Goal: Information Seeking & Learning: Learn about a topic

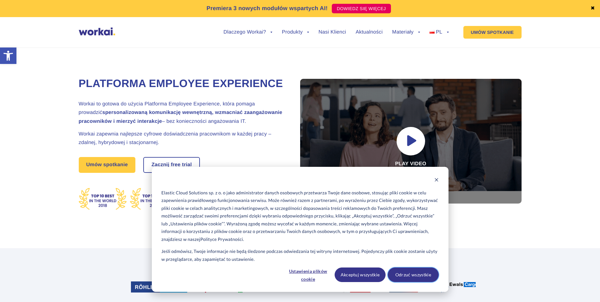
click at [409, 276] on button "Odrzuć wszystkie" at bounding box center [413, 274] width 51 height 15
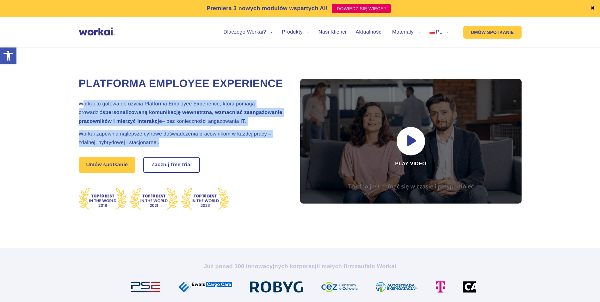
drag, startPoint x: 84, startPoint y: 119, endPoint x: 254, endPoint y: 158, distance: 175.1
click at [254, 158] on div "Platforma Employee Experience Workai to gotowa do użycia Platforma Employee Exp…" at bounding box center [182, 159] width 206 height 177
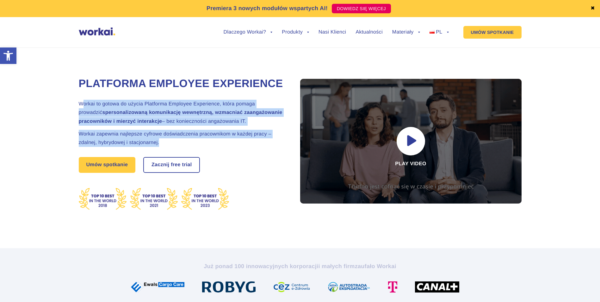
click at [52, 153] on div "Platforma Employee Experience Workai to gotowa do użycia Platforma Employee Exp…" at bounding box center [300, 140] width 588 height 215
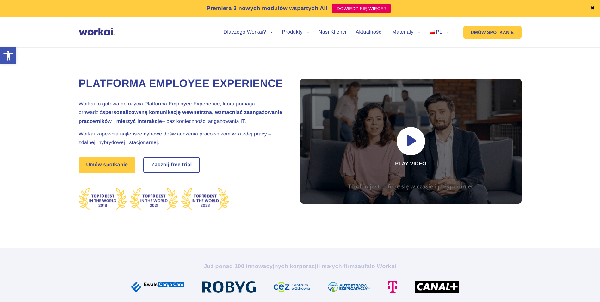
click at [170, 161] on div "Platforma Employee Experience Workai to gotowa do użycia Platforma Employee Exp…" at bounding box center [182, 159] width 206 height 177
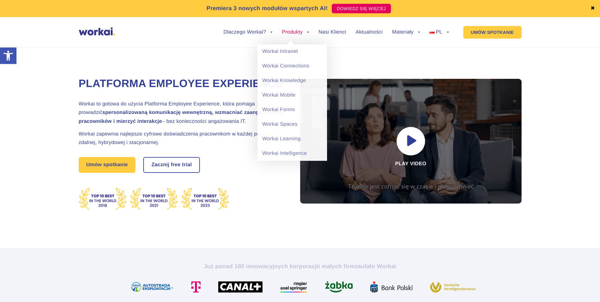
click at [309, 31] on link "Produkty" at bounding box center [295, 32] width 27 height 5
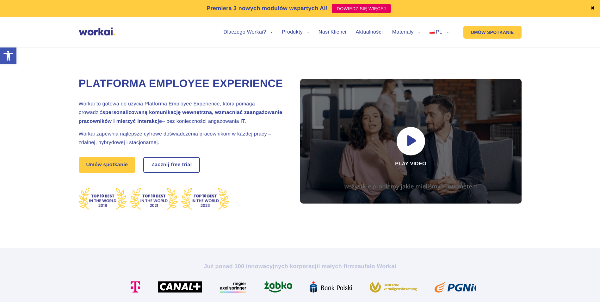
drag, startPoint x: 216, startPoint y: 119, endPoint x: 70, endPoint y: 128, distance: 147.1
click at [70, 128] on div "Platforma Employee Experience Workai to gotowa do użycia Platforma Employee Exp…" at bounding box center [300, 140] width 588 height 215
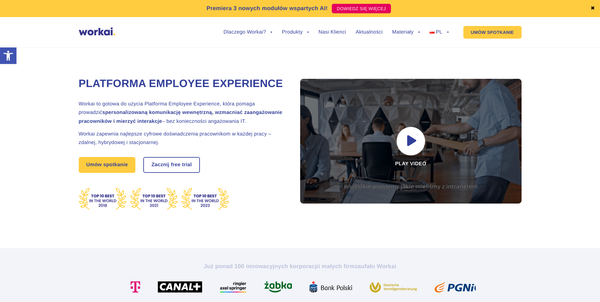
click at [218, 122] on h2 "Workai to gotowa do użycia Platforma Employee Experience, która pomaga prowadzi…" at bounding box center [182, 113] width 206 height 26
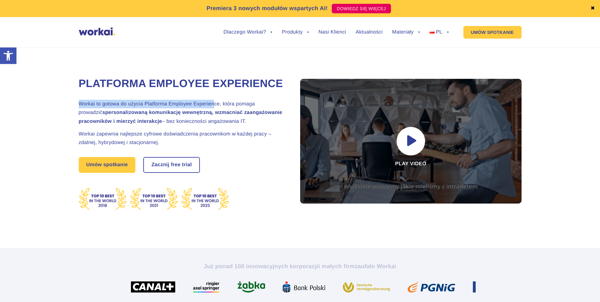
drag, startPoint x: 185, startPoint y: 120, endPoint x: 76, endPoint y: 118, distance: 109.2
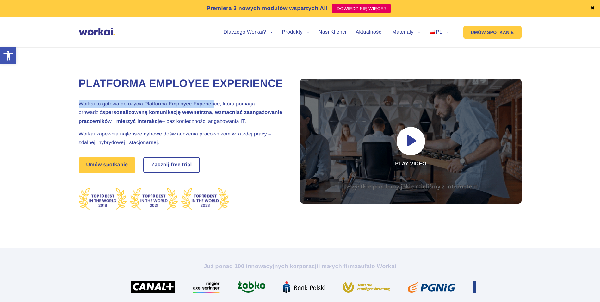
click at [76, 118] on div "Platforma Employee Experience Workai to gotowa do użycia Platforma Employee Exp…" at bounding box center [300, 140] width 588 height 215
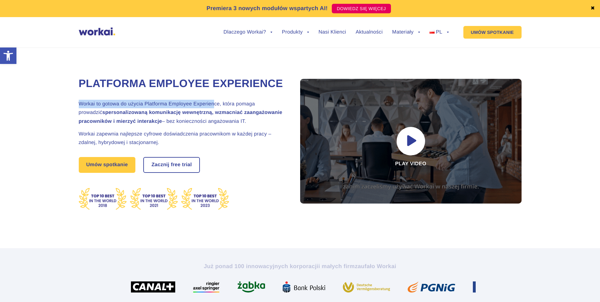
drag, startPoint x: 76, startPoint y: 118, endPoint x: 99, endPoint y: 122, distance: 23.2
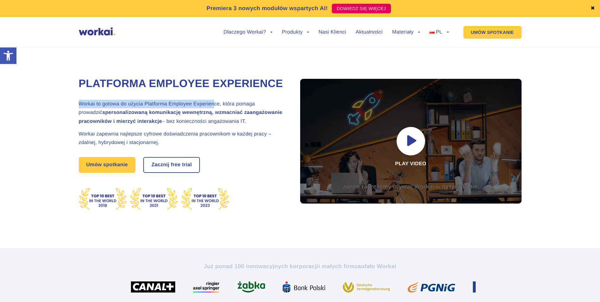
click at [99, 122] on h2 "Workai to gotowa do użycia Platforma Employee Experience, która pomaga prowadzi…" at bounding box center [182, 113] width 206 height 26
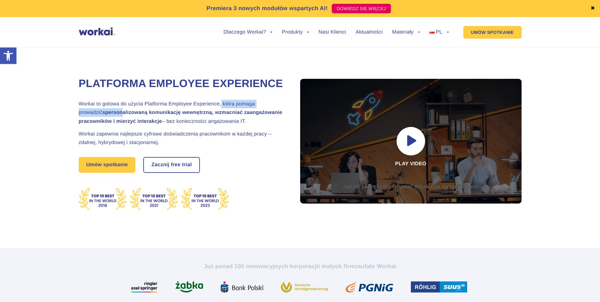
drag, startPoint x: 215, startPoint y: 118, endPoint x: 99, endPoint y: 123, distance: 116.3
click at [99, 123] on h2 "Workai to gotowa do użycia Platforma Employee Experience, która pomaga prowadzi…" at bounding box center [182, 113] width 206 height 26
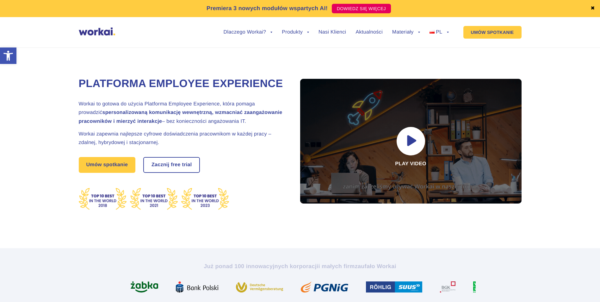
drag, startPoint x: 99, startPoint y: 123, endPoint x: 210, endPoint y: 122, distance: 111.4
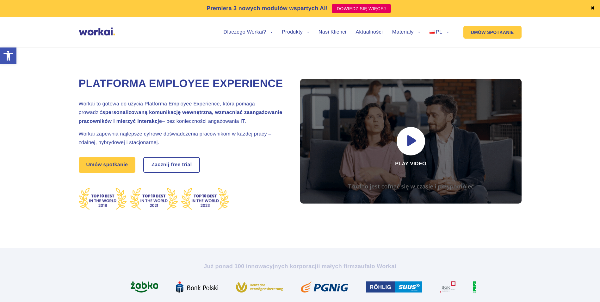
click at [210, 122] on h2 "Workai to gotowa do użycia Platforma Employee Experience, która pomaga prowadzi…" at bounding box center [182, 113] width 206 height 26
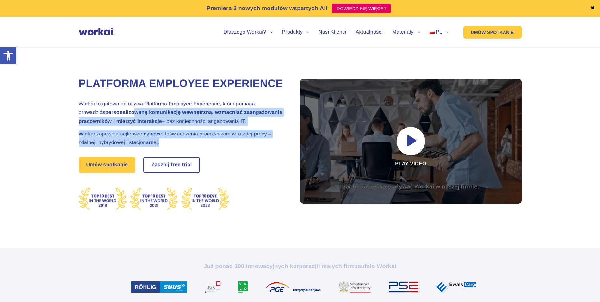
drag, startPoint x: 162, startPoint y: 157, endPoint x: 109, endPoint y: 130, distance: 59.6
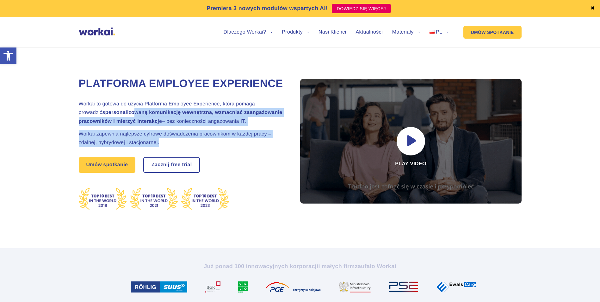
click at [109, 130] on div "Platforma Employee Experience Workai to gotowa do użycia Platforma Employee Exp…" at bounding box center [182, 159] width 206 height 177
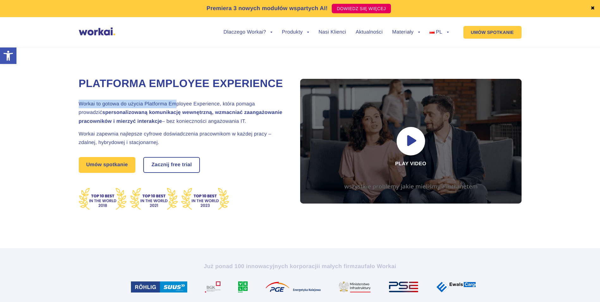
drag, startPoint x: 109, startPoint y: 130, endPoint x: 175, endPoint y: 120, distance: 67.2
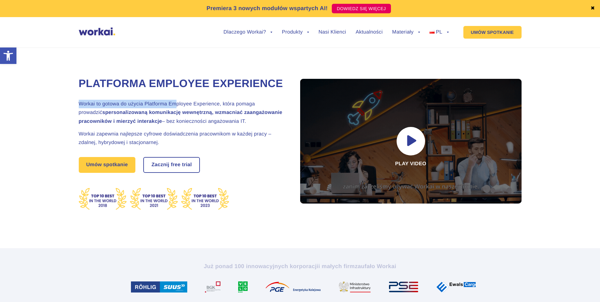
click at [175, 120] on h2 "Workai to gotowa do użycia Platforma Employee Experience, która pomaga prowadzi…" at bounding box center [182, 113] width 206 height 26
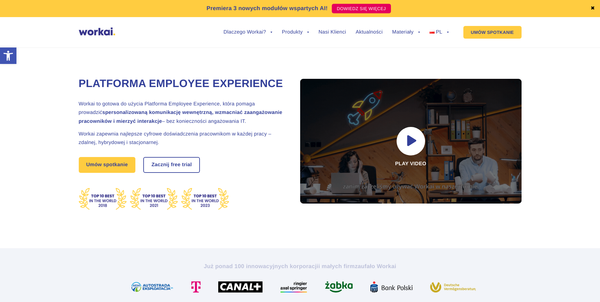
click at [70, 135] on div "Platforma Employee Experience Workai to gotowa do użycia Platforma Employee Exp…" at bounding box center [300, 140] width 588 height 215
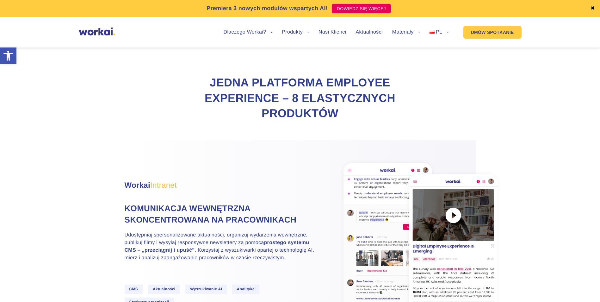
scroll to position [380, 0]
